Goal: Transaction & Acquisition: Obtain resource

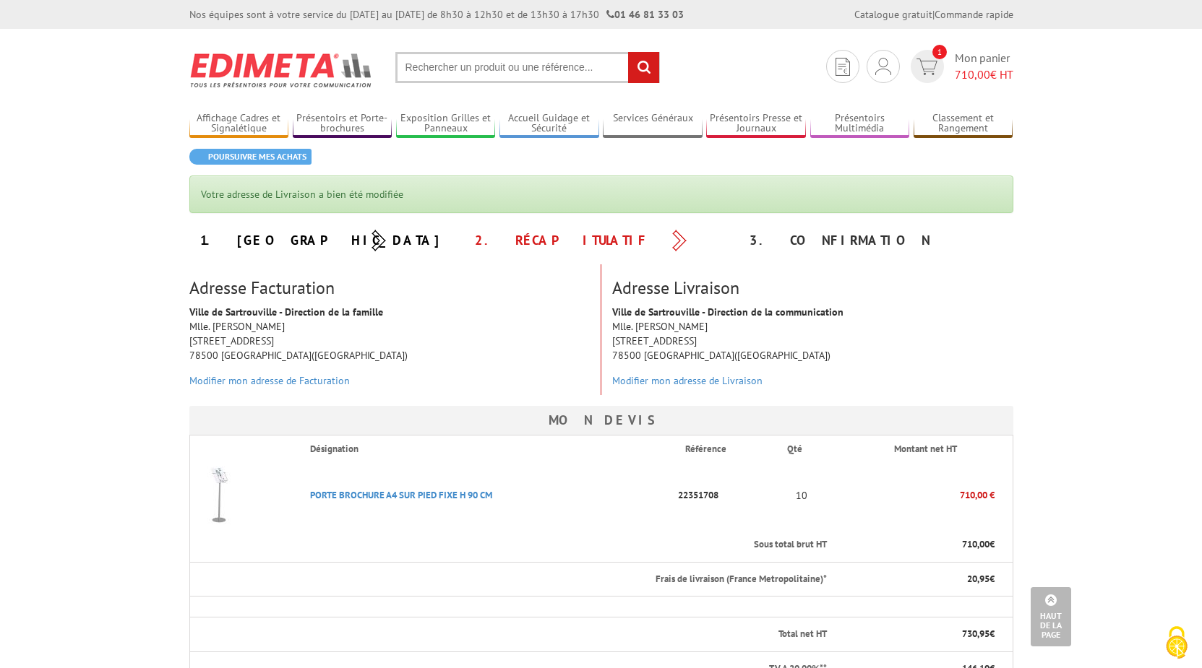
scroll to position [442, 0]
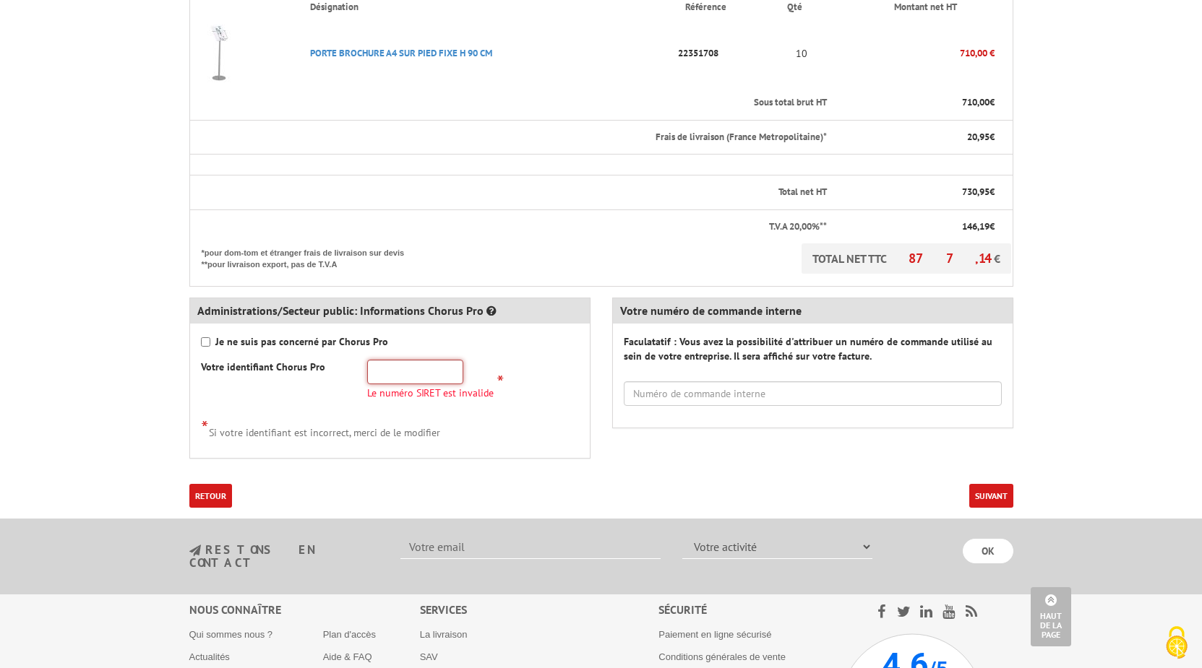
click at [439, 369] on input "text" at bounding box center [415, 372] width 96 height 25
click at [267, 237] on th "T.V.A 20,00%**" at bounding box center [508, 227] width 639 height 34
click at [404, 373] on input "text" at bounding box center [415, 372] width 96 height 25
click at [428, 369] on input "text" at bounding box center [415, 372] width 96 height 25
click at [418, 369] on input "text" at bounding box center [415, 372] width 96 height 25
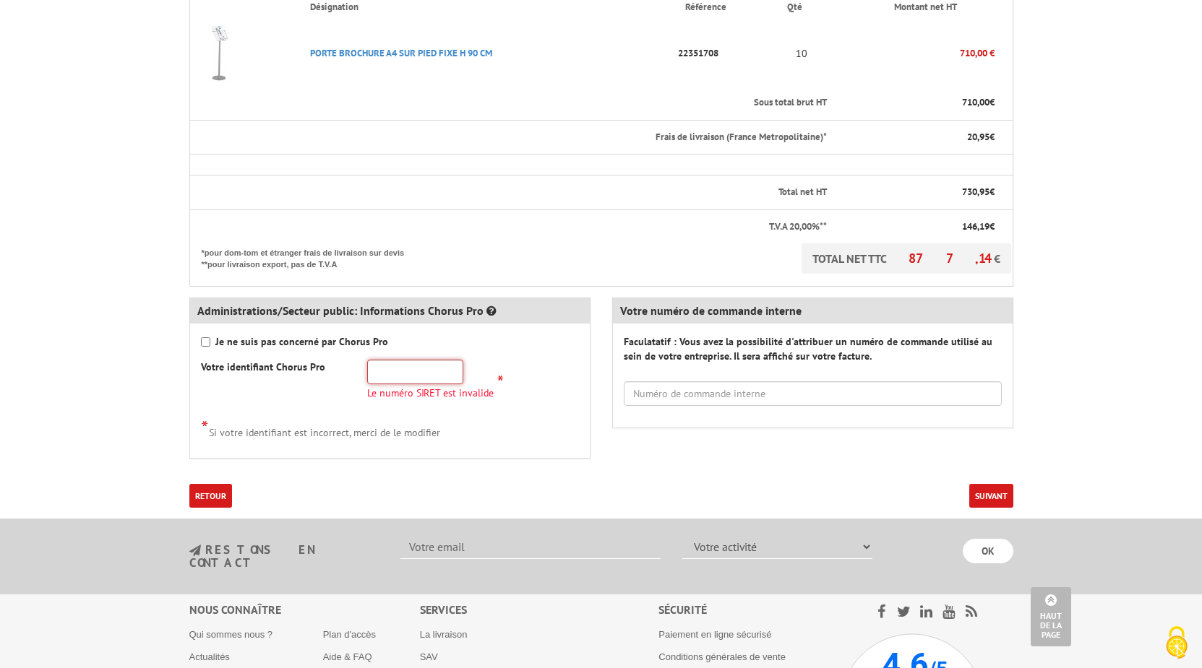
paste input "21780586000012"
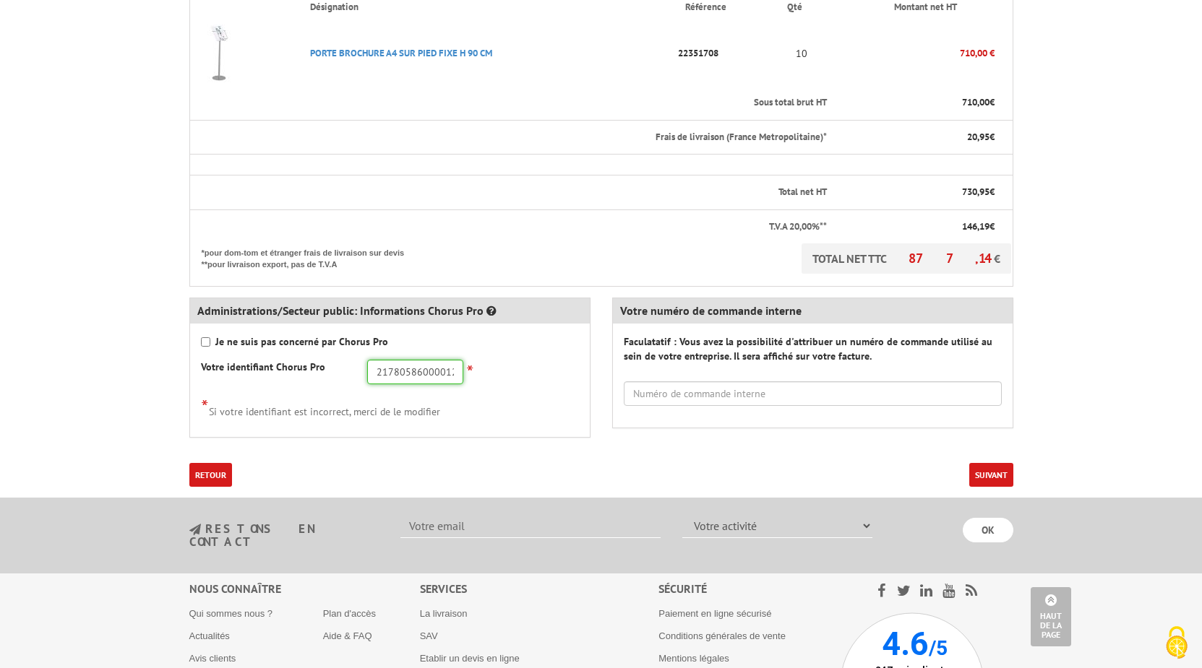
type input "21780586000012"
click at [757, 385] on input "text" at bounding box center [813, 394] width 378 height 25
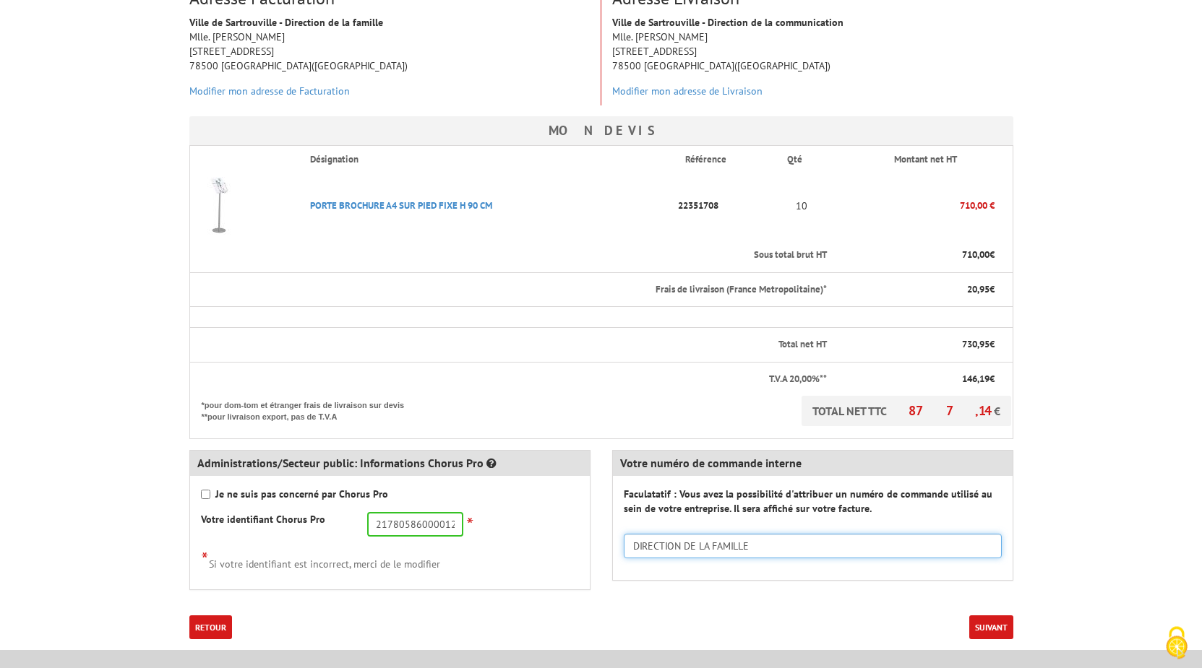
scroll to position [369, 0]
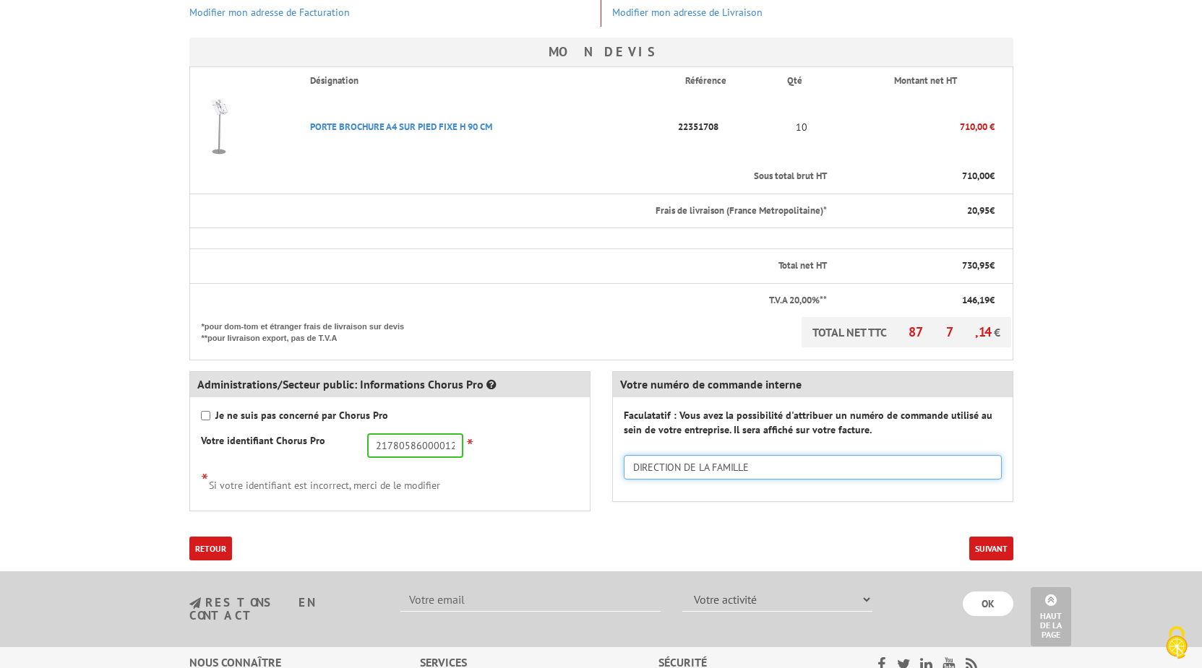
type input "DIRECTION DE LA FAMILLE"
click at [988, 543] on button "Suivant" at bounding box center [991, 549] width 44 height 24
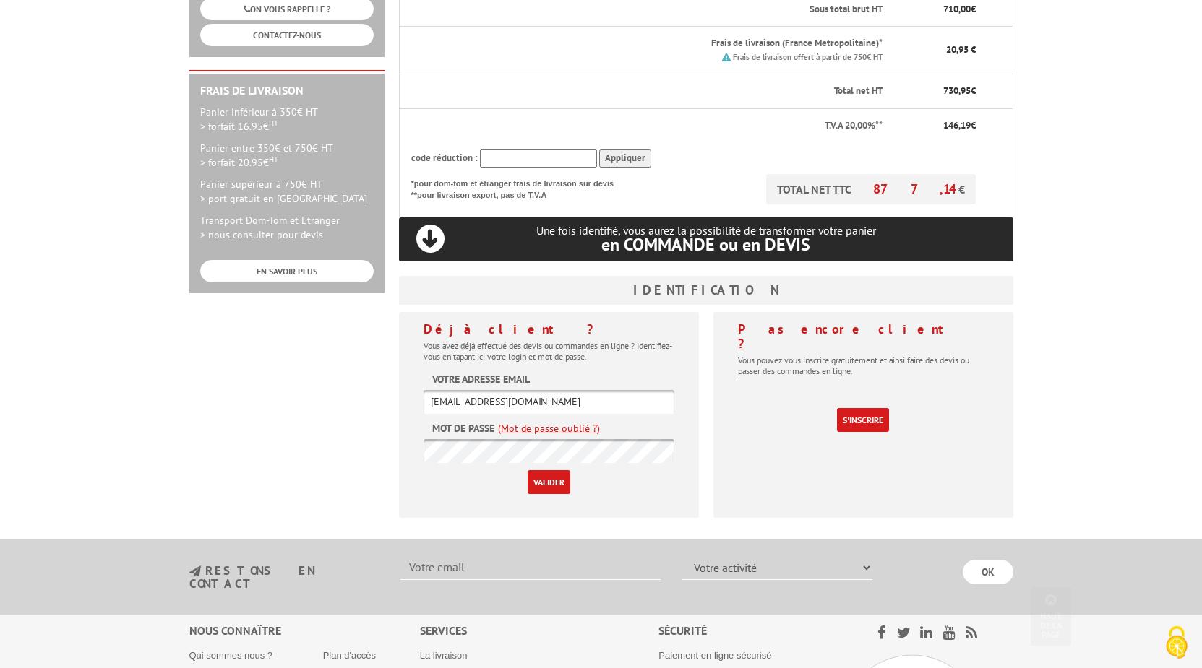
scroll to position [369, 0]
click at [550, 470] on input "Valider" at bounding box center [549, 482] width 43 height 24
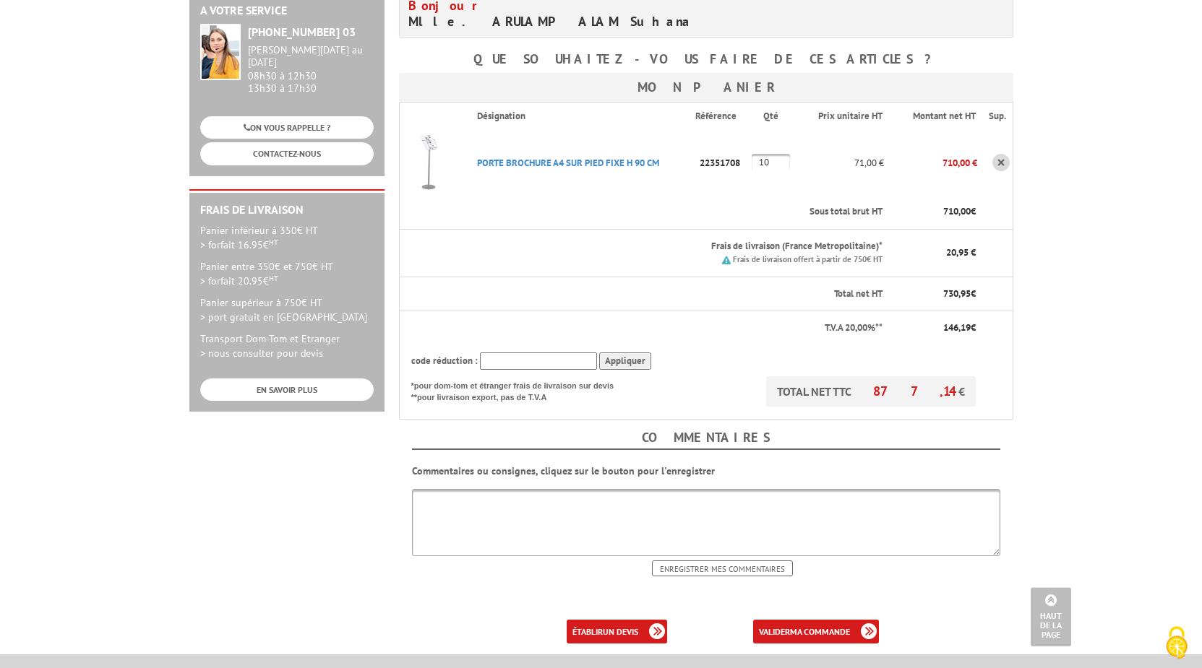
scroll to position [221, 0]
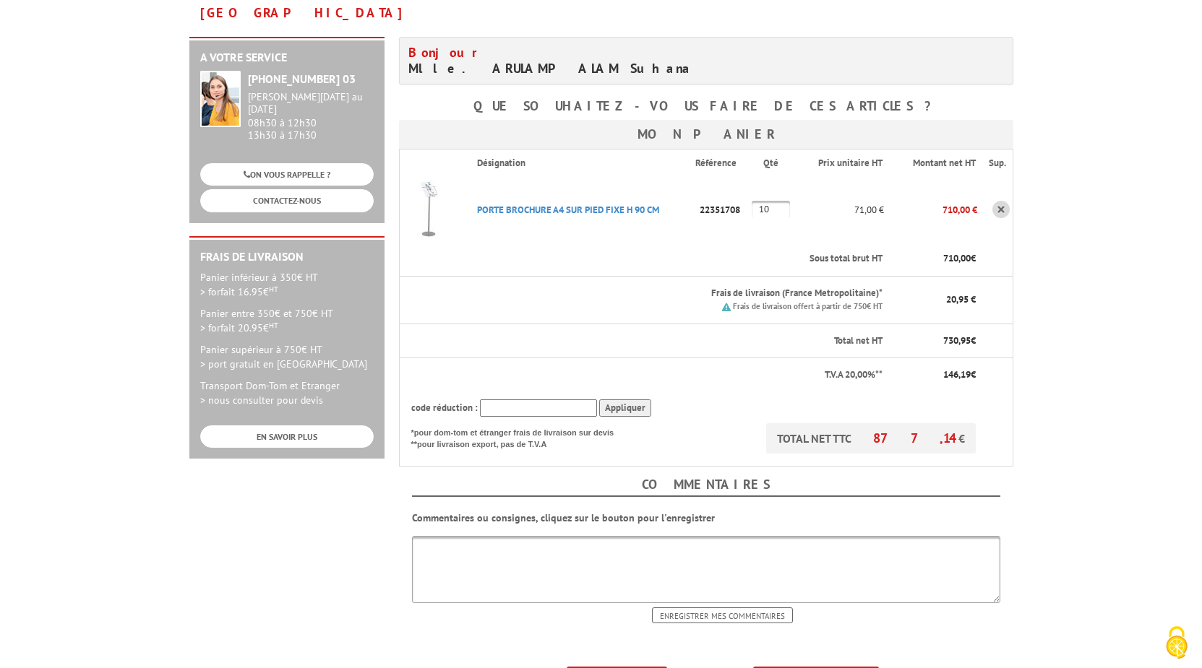
click at [629, 668] on b "un devis" at bounding box center [620, 678] width 35 height 11
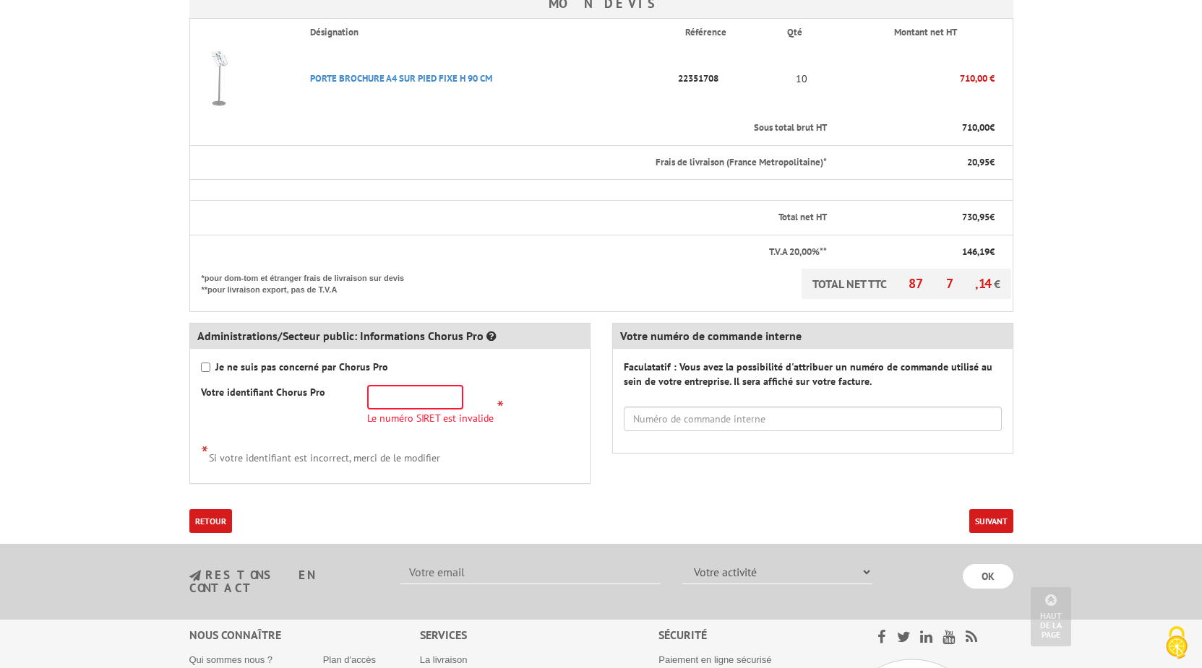
scroll to position [369, 0]
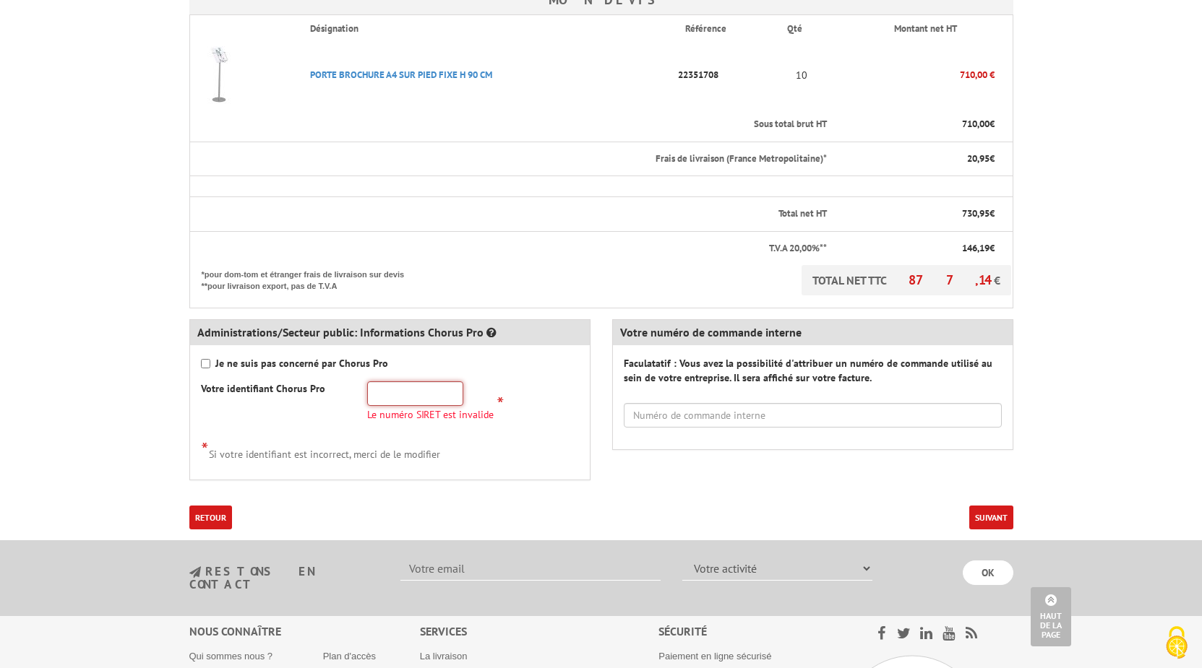
click at [428, 404] on input "text" at bounding box center [415, 394] width 96 height 25
paste input "21780586000012"
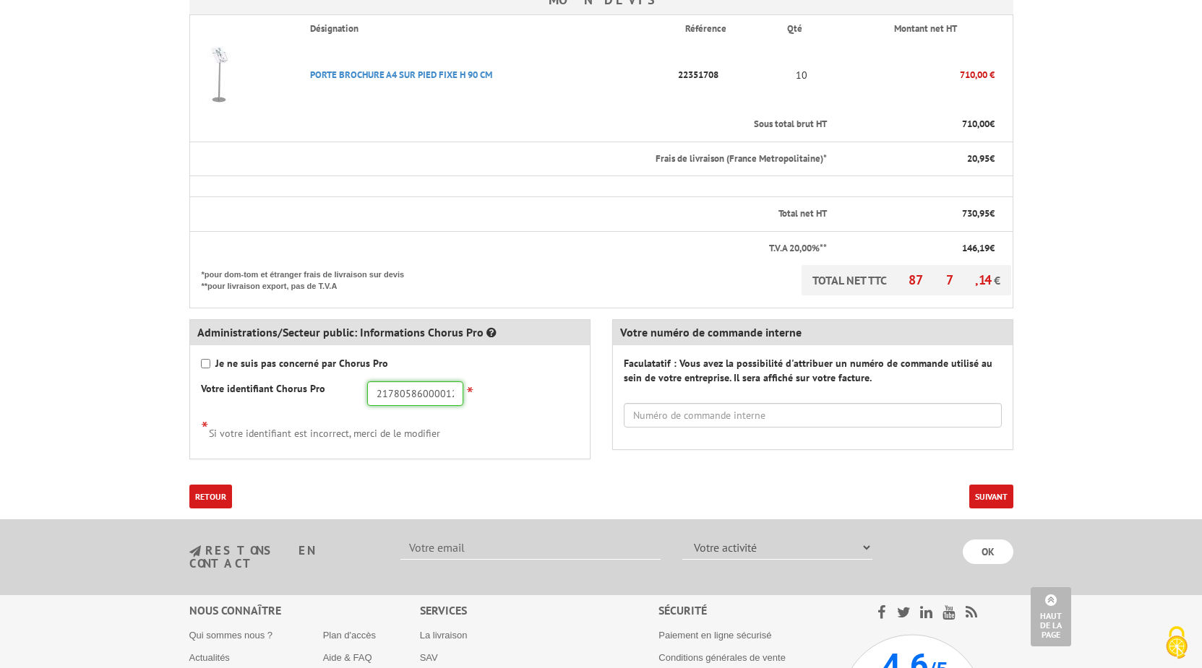
type input "21780586000012"
click at [681, 418] on input "text" at bounding box center [813, 415] width 378 height 25
type input "DIRECTION DE LA FAMILLE"
click at [1067, 381] on body "Nos équipes sont à votre service du lundi au vendredi de 8h30 à 12h30 et de 13h…" at bounding box center [601, 241] width 1202 height 1221
click at [984, 496] on button "Suivant" at bounding box center [991, 497] width 44 height 24
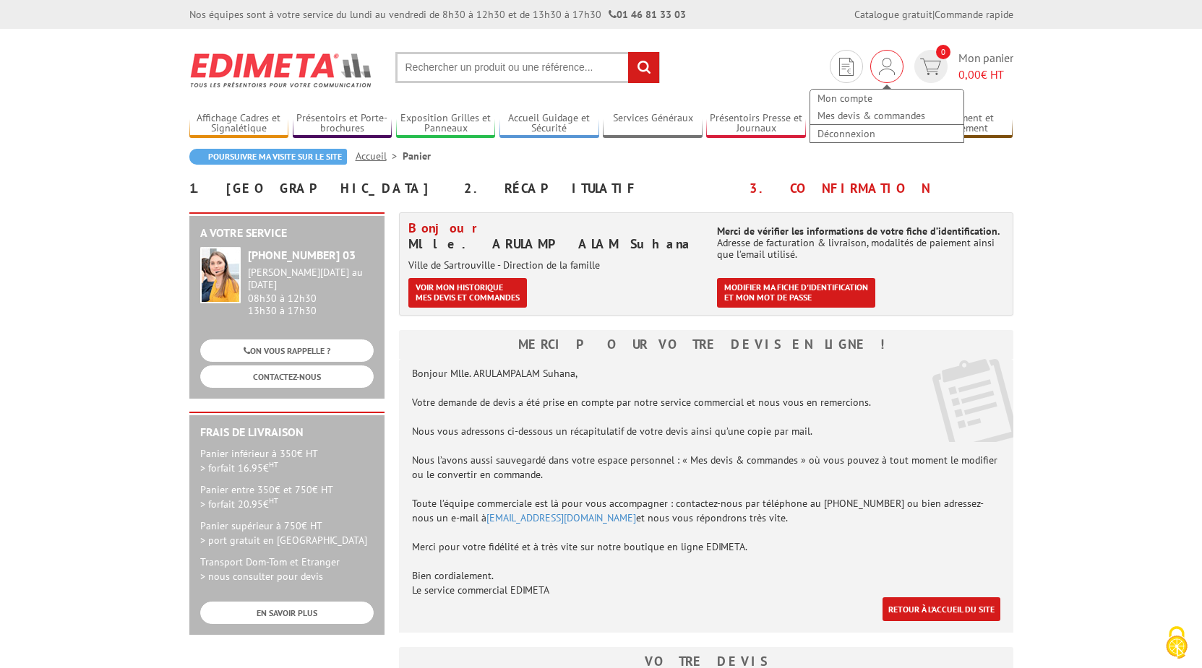
click at [880, 76] on div "Mon compte Mes devis & commandes Déconnexion" at bounding box center [887, 108] width 156 height 69
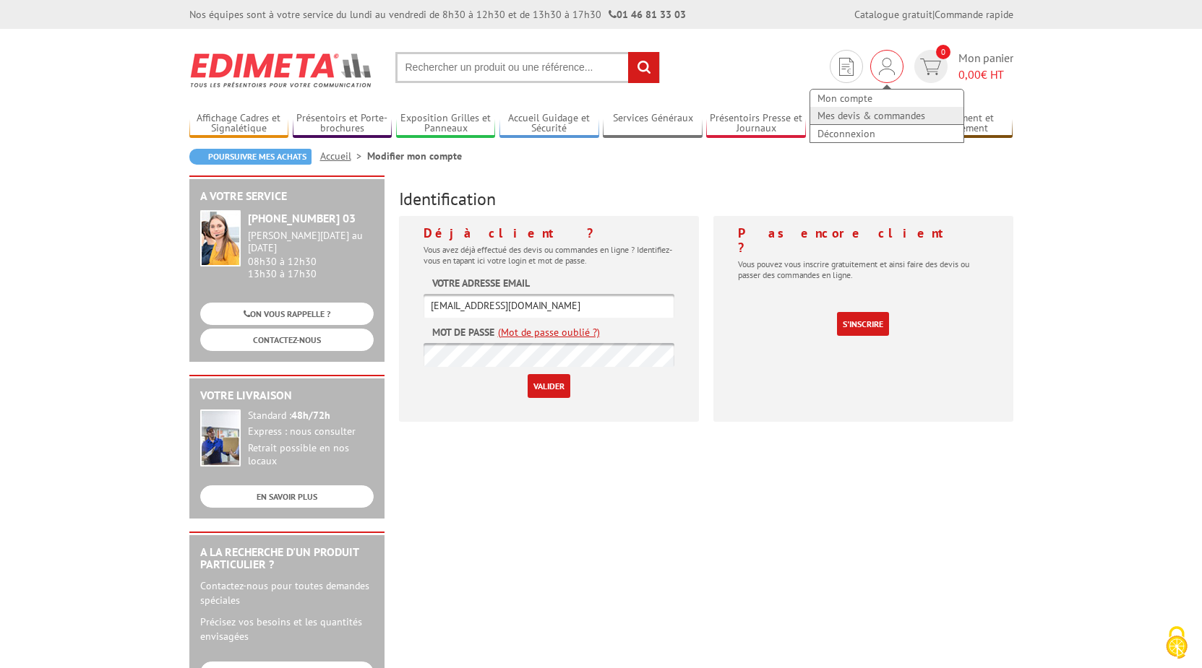
click at [870, 113] on link "Mes devis & commandes" at bounding box center [886, 115] width 153 height 17
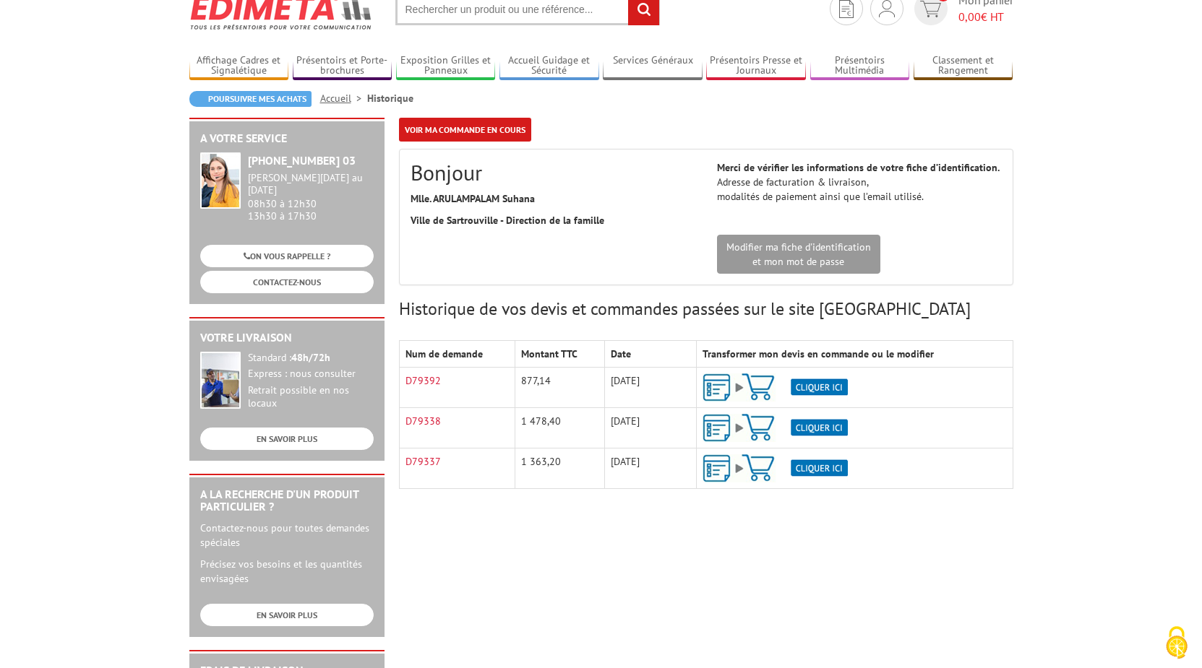
scroll to position [74, 0]
